Goal: Information Seeking & Learning: Learn about a topic

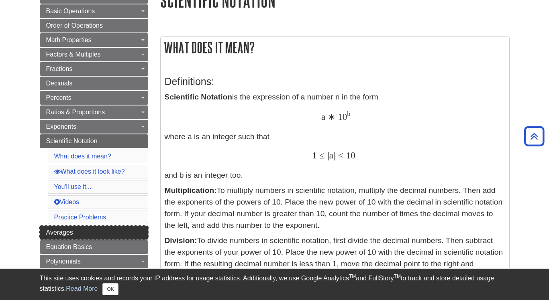
scroll to position [101, 0]
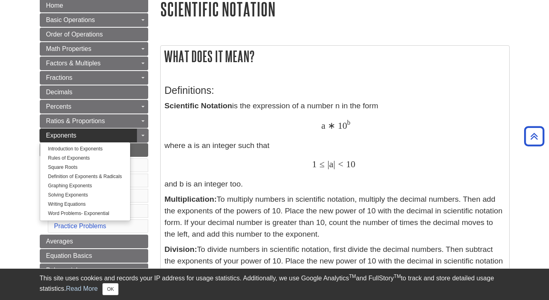
click at [59, 133] on span "Exponents" at bounding box center [61, 135] width 30 height 7
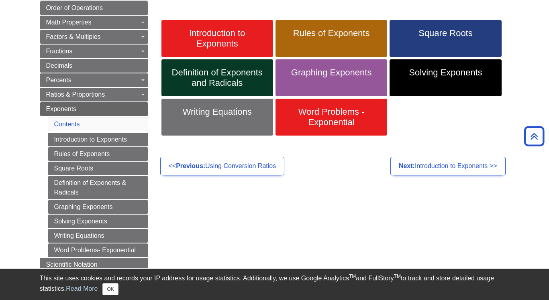
scroll to position [124, 0]
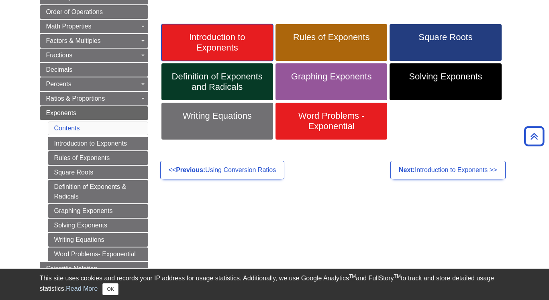
click at [226, 39] on span "Introduction to Exponents" at bounding box center [217, 42] width 100 height 21
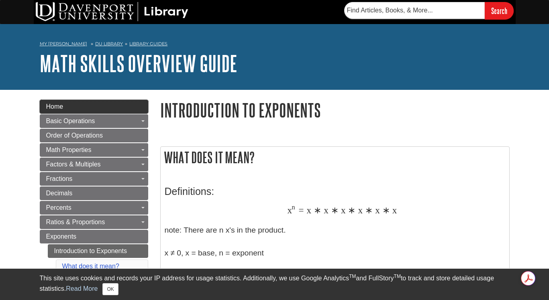
click at [54, 104] on span "Home" at bounding box center [54, 106] width 17 height 7
